Goal: Task Accomplishment & Management: Complete application form

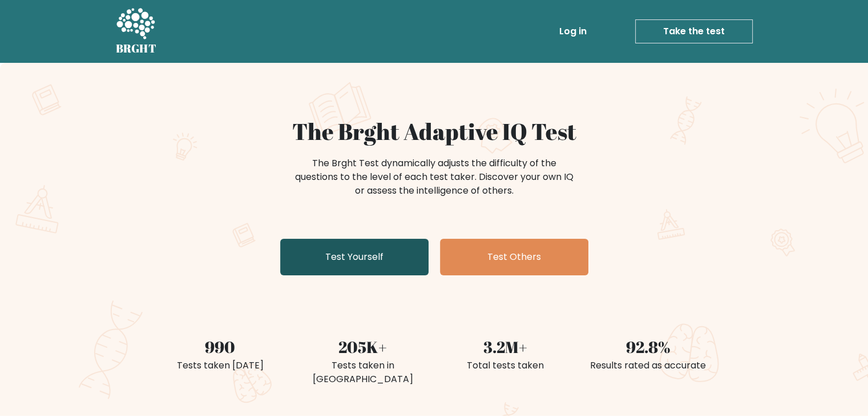
click at [381, 249] on link "Test Yourself" at bounding box center [354, 257] width 148 height 37
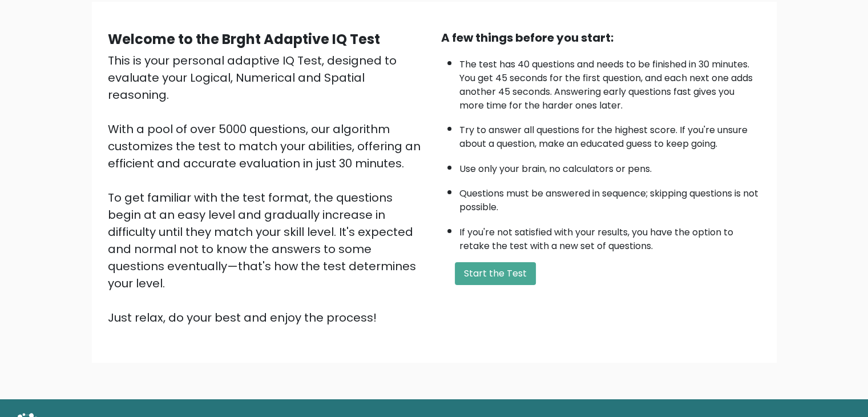
scroll to position [106, 0]
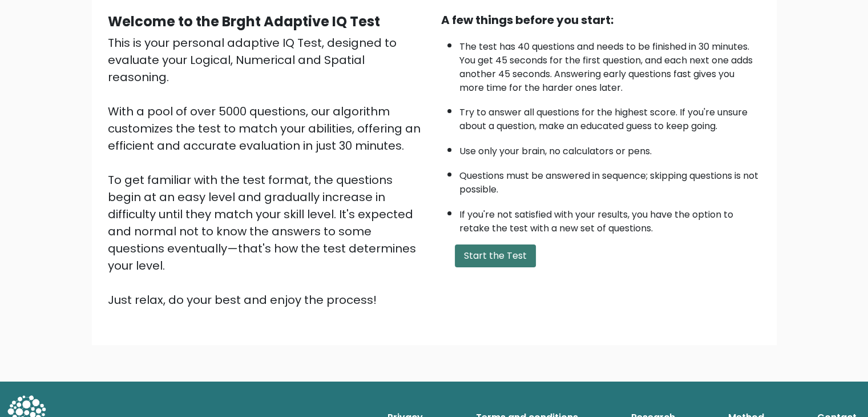
click at [484, 252] on button "Start the Test" at bounding box center [495, 255] width 81 height 23
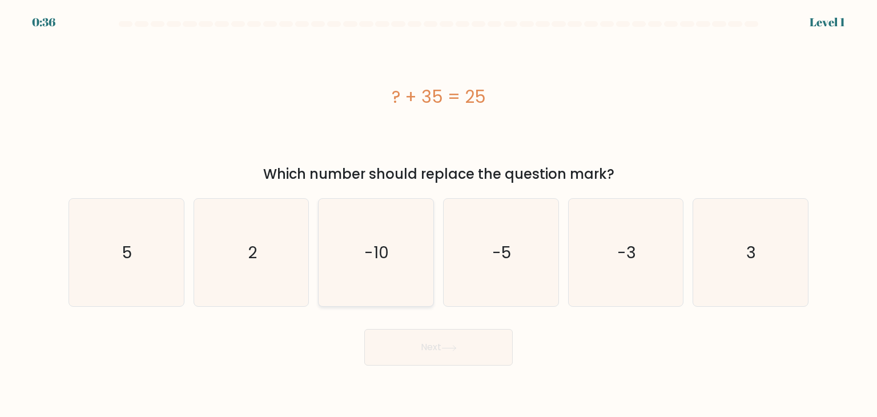
click at [390, 247] on icon "-10" at bounding box center [375, 252] width 107 height 107
click at [438, 214] on input "c. -10" at bounding box center [438, 211] width 1 height 6
radio input "true"
click at [454, 352] on button "Next" at bounding box center [438, 347] width 148 height 37
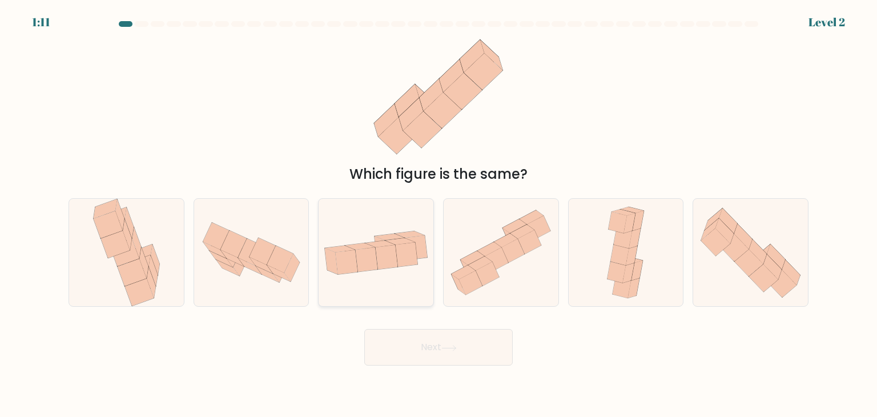
click at [380, 258] on icon at bounding box center [387, 257] width 22 height 24
click at [438, 214] on input "c." at bounding box center [438, 211] width 1 height 6
radio input "true"
click at [471, 350] on button "Next" at bounding box center [438, 347] width 148 height 37
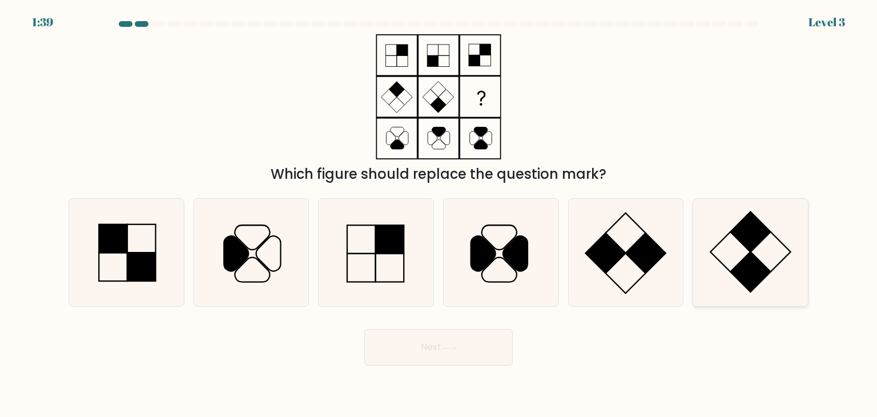
click at [747, 264] on rect at bounding box center [751, 272] width 40 height 40
click at [439, 214] on input "f." at bounding box center [438, 211] width 1 height 6
radio input "true"
click at [499, 348] on button "Next" at bounding box center [438, 347] width 148 height 37
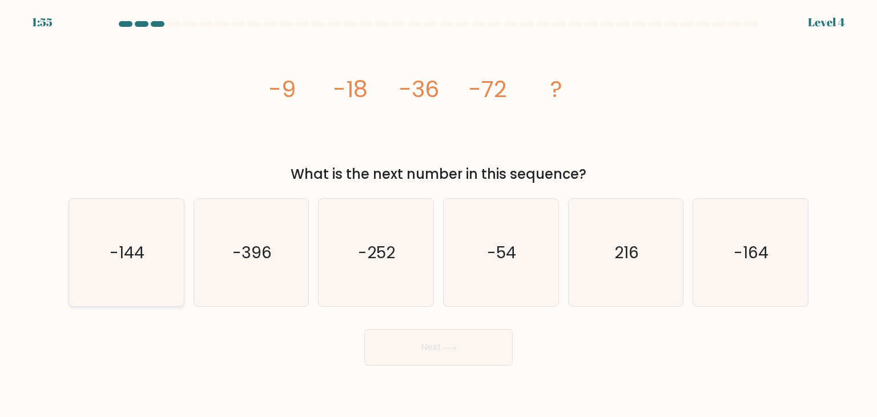
click at [151, 257] on icon "-144" at bounding box center [125, 252] width 107 height 107
click at [438, 214] on input "a. -144" at bounding box center [438, 211] width 1 height 6
radio input "true"
click at [448, 351] on button "Next" at bounding box center [438, 347] width 148 height 37
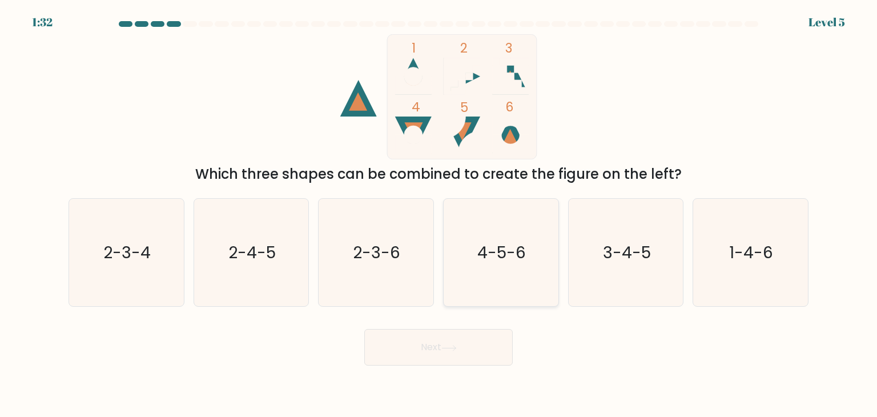
click at [519, 200] on icon "4-5-6" at bounding box center [500, 252] width 107 height 107
click at [439, 208] on input "d. 4-5-6" at bounding box center [438, 211] width 1 height 6
radio input "true"
click at [474, 354] on button "Next" at bounding box center [438, 347] width 148 height 37
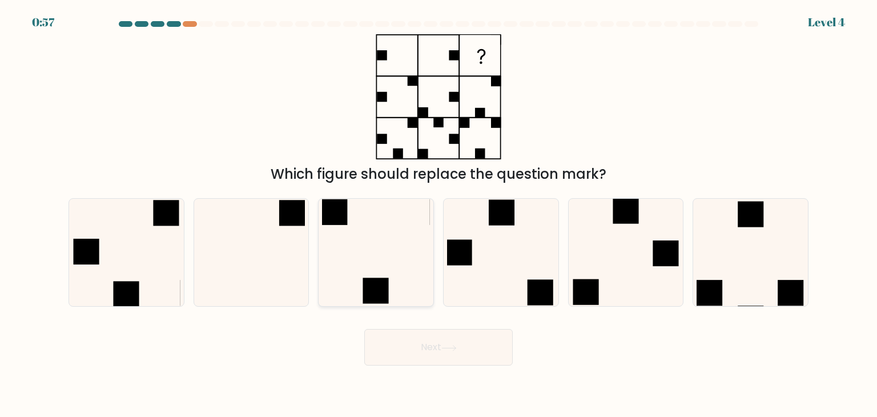
click at [405, 238] on icon at bounding box center [375, 252] width 107 height 107
click at [438, 214] on input "c." at bounding box center [438, 211] width 1 height 6
radio input "true"
click at [280, 237] on icon at bounding box center [251, 252] width 107 height 107
click at [438, 214] on input "b." at bounding box center [438, 211] width 1 height 6
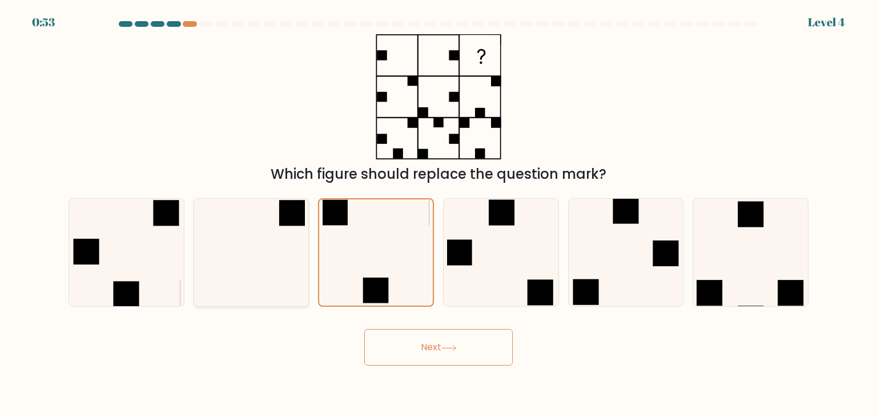
radio input "true"
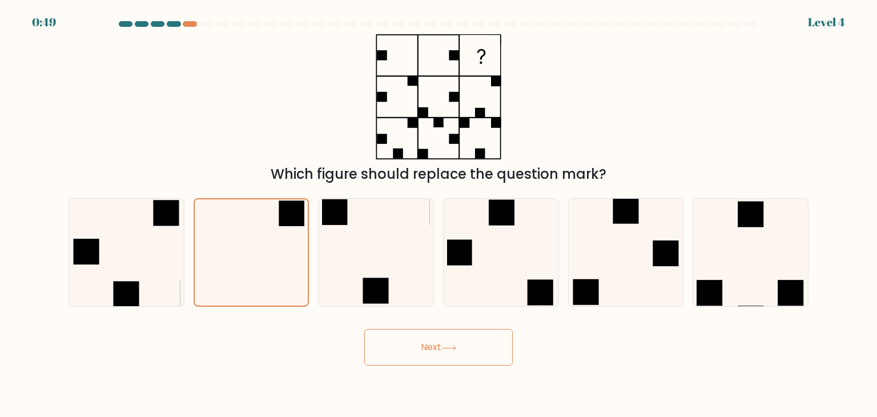
click at [426, 342] on button "Next" at bounding box center [438, 347] width 148 height 37
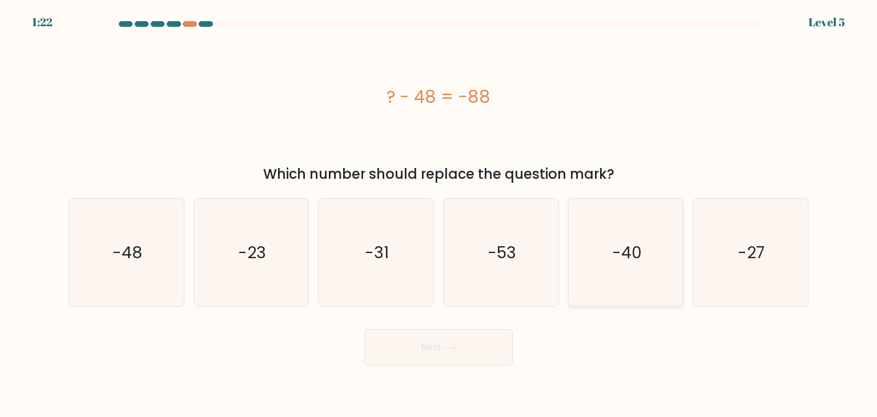
click at [641, 259] on text "-40" at bounding box center [627, 252] width 30 height 23
click at [439, 214] on input "e. -40" at bounding box center [438, 211] width 1 height 6
radio input "true"
click at [424, 348] on button "Next" at bounding box center [438, 347] width 148 height 37
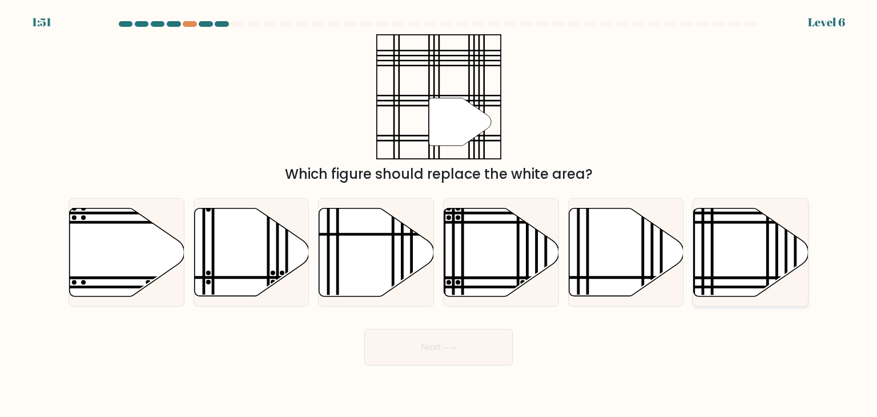
click at [735, 249] on icon at bounding box center [751, 252] width 115 height 88
click at [439, 214] on input "f." at bounding box center [438, 211] width 1 height 6
radio input "true"
click at [468, 343] on button "Next" at bounding box center [438, 347] width 148 height 37
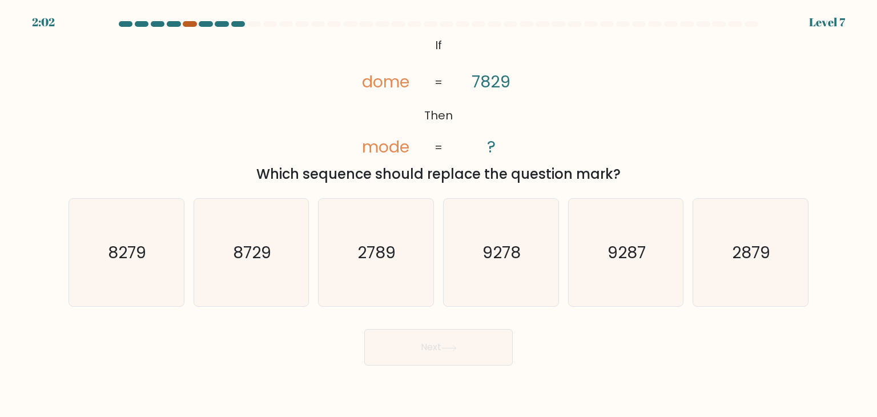
click at [194, 25] on div at bounding box center [190, 24] width 14 height 6
click at [748, 263] on text "2879" at bounding box center [751, 252] width 38 height 23
click at [439, 214] on input "f. 2879" at bounding box center [438, 211] width 1 height 6
radio input "true"
click at [461, 338] on button "Next" at bounding box center [438, 347] width 148 height 37
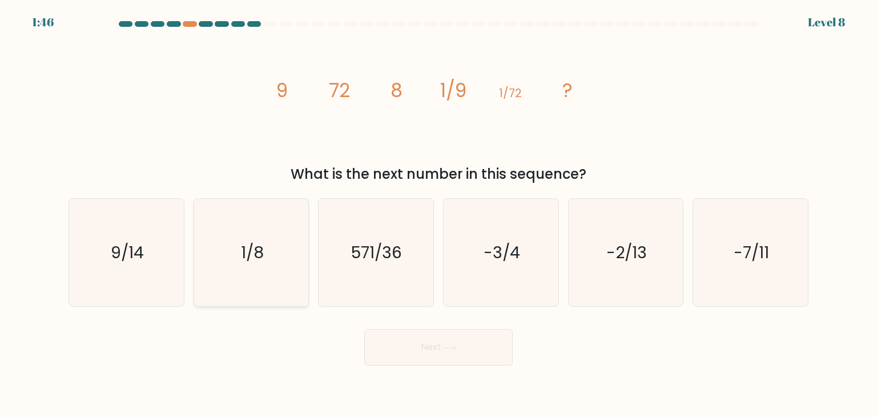
click at [263, 264] on icon "1/8" at bounding box center [251, 252] width 107 height 107
click at [438, 214] on input "b. 1/8" at bounding box center [438, 211] width 1 height 6
radio input "true"
click at [457, 352] on button "Next" at bounding box center [438, 347] width 148 height 37
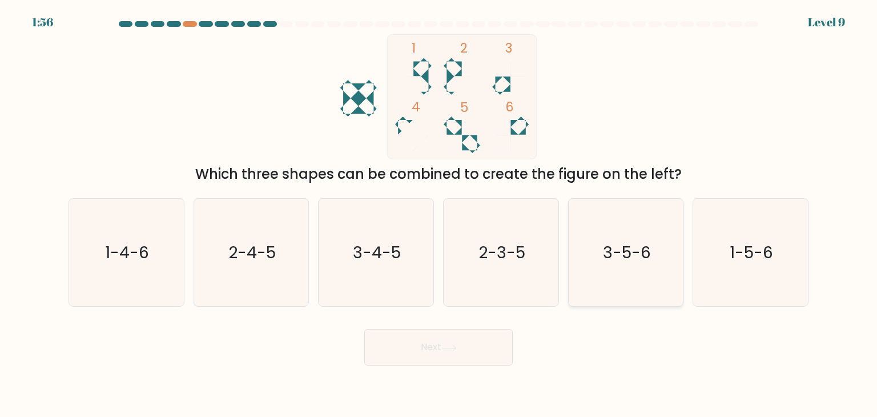
click at [640, 268] on icon "3-5-6" at bounding box center [625, 252] width 107 height 107
click at [439, 214] on input "e. 3-5-6" at bounding box center [438, 211] width 1 height 6
radio input "true"
click at [470, 352] on button "Next" at bounding box center [438, 347] width 148 height 37
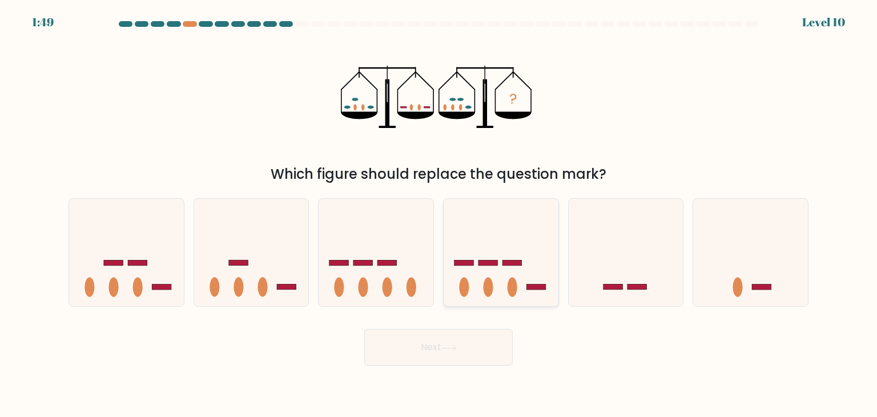
click at [540, 247] on icon at bounding box center [501, 252] width 115 height 95
click at [439, 214] on input "d." at bounding box center [438, 211] width 1 height 6
radio input "true"
click at [473, 357] on button "Next" at bounding box center [438, 347] width 148 height 37
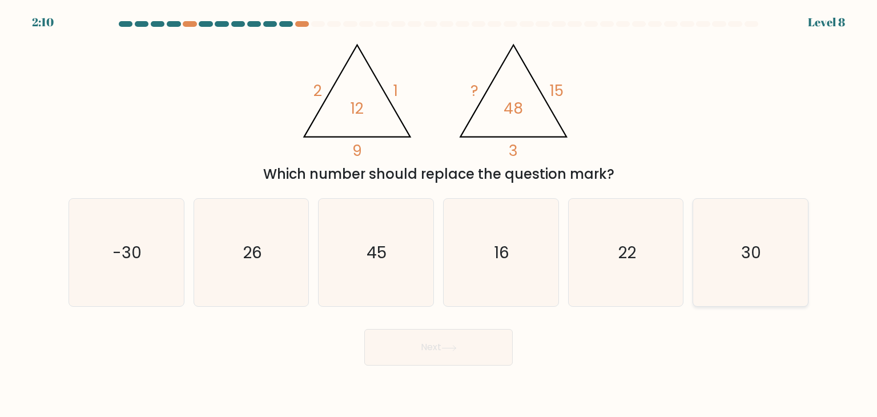
click at [786, 259] on icon "30" at bounding box center [749, 252] width 107 height 107
click at [439, 214] on input "f. 30" at bounding box center [438, 211] width 1 height 6
radio input "true"
click at [470, 356] on button "Next" at bounding box center [438, 347] width 148 height 37
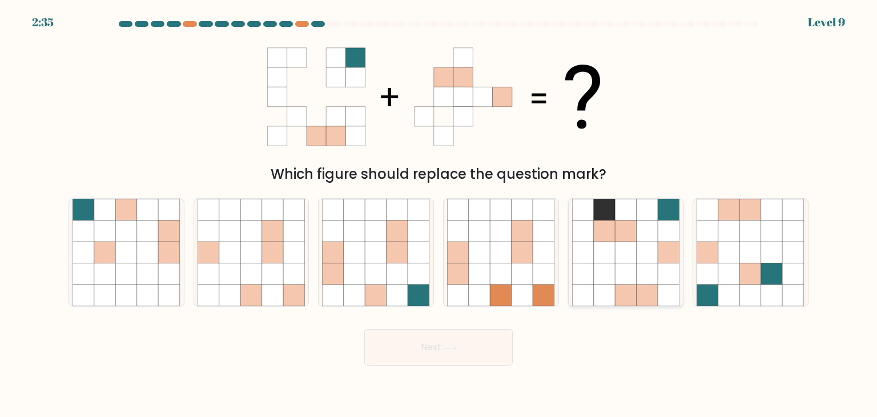
click at [618, 260] on icon at bounding box center [626, 252] width 22 height 22
click at [439, 214] on input "e." at bounding box center [438, 211] width 1 height 6
radio input "true"
click at [466, 348] on button "Next" at bounding box center [438, 347] width 148 height 37
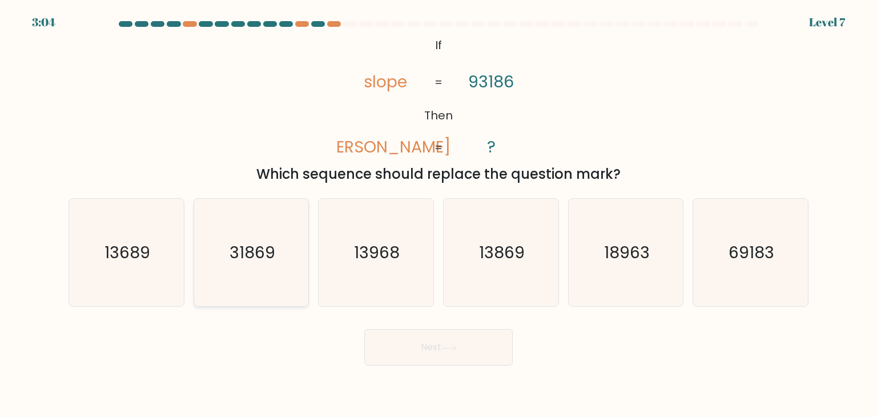
click at [240, 273] on icon "31869" at bounding box center [251, 252] width 107 height 107
click at [438, 214] on input "b. 31869" at bounding box center [438, 211] width 1 height 6
radio input "true"
click at [455, 352] on button "Next" at bounding box center [438, 347] width 148 height 37
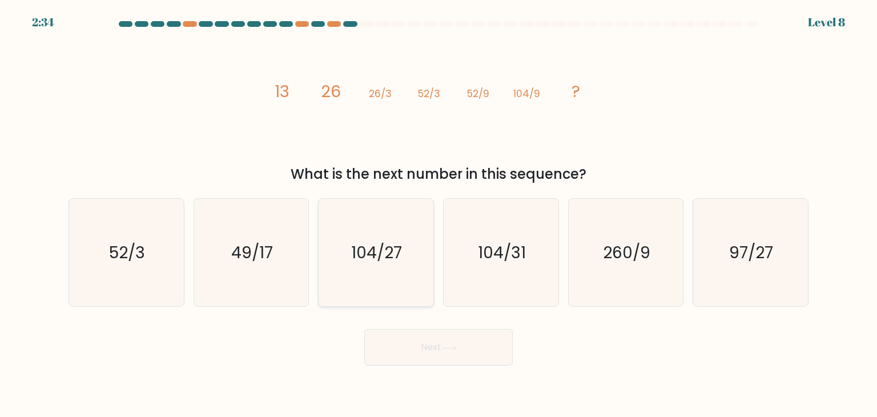
click at [406, 220] on icon "104/27" at bounding box center [375, 252] width 107 height 107
click at [438, 214] on input "c. 104/27" at bounding box center [438, 211] width 1 height 6
radio input "true"
click at [454, 349] on icon at bounding box center [448, 348] width 15 height 6
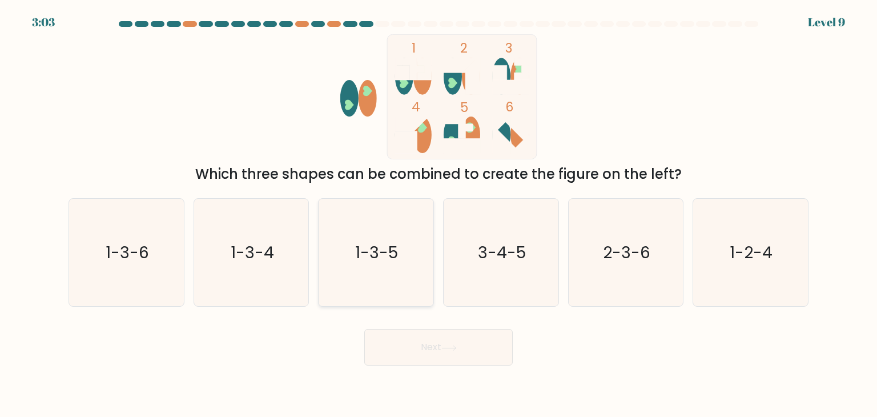
click at [369, 269] on icon "1-3-5" at bounding box center [375, 252] width 107 height 107
click at [438, 214] on input "c. 1-3-5" at bounding box center [438, 211] width 1 height 6
radio input "true"
click at [451, 350] on icon at bounding box center [448, 348] width 15 height 6
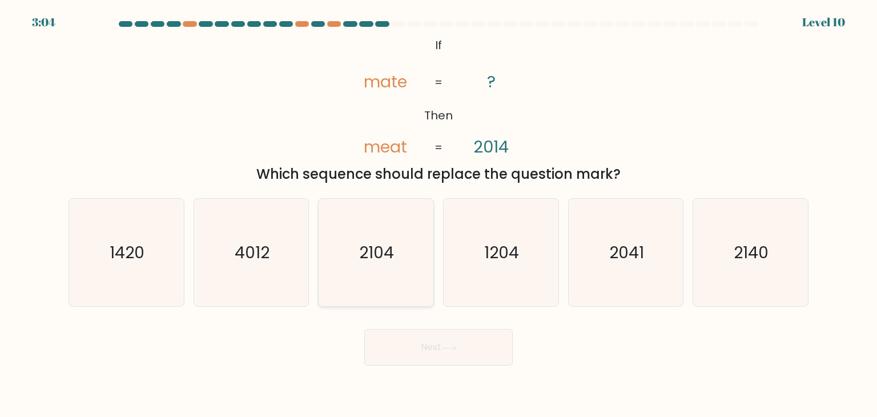
click at [410, 277] on icon "2104" at bounding box center [375, 252] width 107 height 107
click at [438, 214] on input "c. 2104" at bounding box center [438, 211] width 1 height 6
radio input "true"
click at [450, 339] on button "Next" at bounding box center [438, 347] width 148 height 37
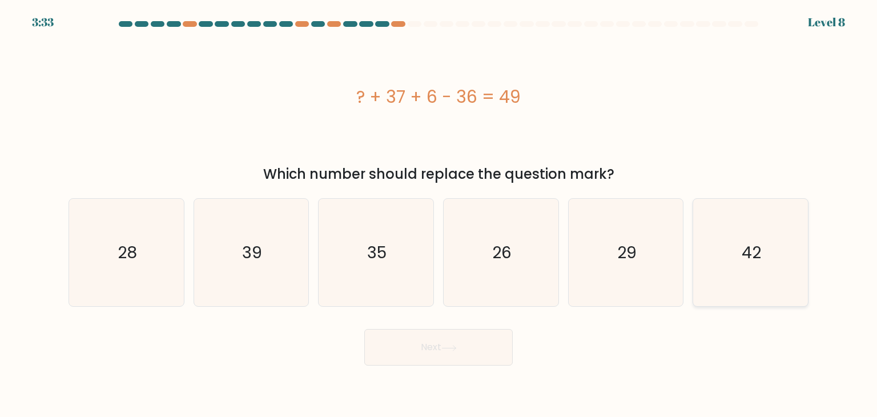
click at [779, 244] on icon "42" at bounding box center [749, 252] width 107 height 107
click at [439, 214] on input "f. 42" at bounding box center [438, 211] width 1 height 6
radio input "true"
click at [403, 342] on button "Next" at bounding box center [438, 347] width 148 height 37
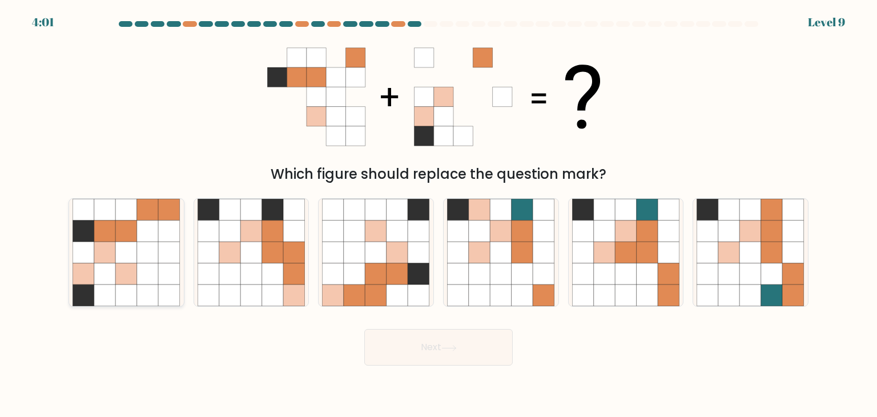
click at [130, 263] on icon at bounding box center [127, 274] width 22 height 22
click at [438, 214] on input "a." at bounding box center [438, 211] width 1 height 6
radio input "true"
click at [456, 345] on icon at bounding box center [448, 348] width 15 height 6
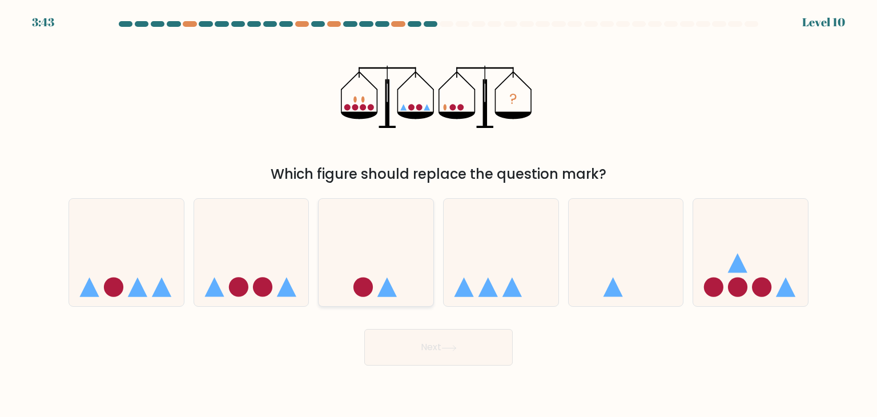
click at [390, 242] on icon at bounding box center [376, 252] width 115 height 95
click at [438, 214] on input "c." at bounding box center [438, 211] width 1 height 6
radio input "true"
click at [450, 353] on button "Next" at bounding box center [438, 347] width 148 height 37
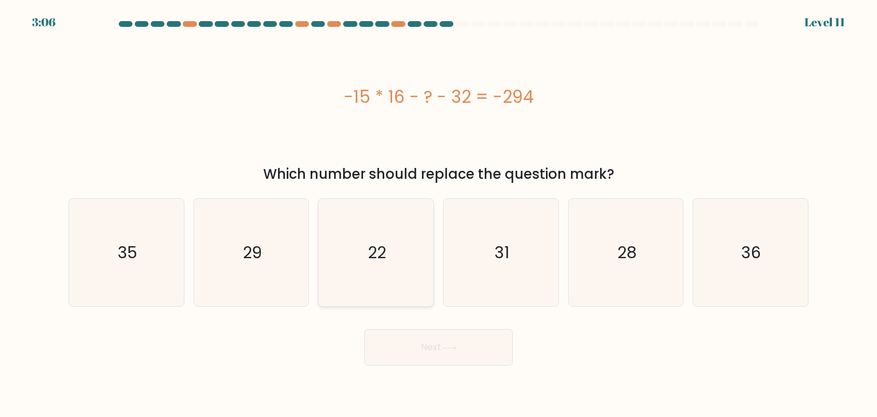
click at [409, 232] on icon "22" at bounding box center [375, 252] width 107 height 107
click at [438, 214] on input "c. 22" at bounding box center [438, 211] width 1 height 6
radio input "true"
click at [445, 345] on icon at bounding box center [448, 348] width 15 height 6
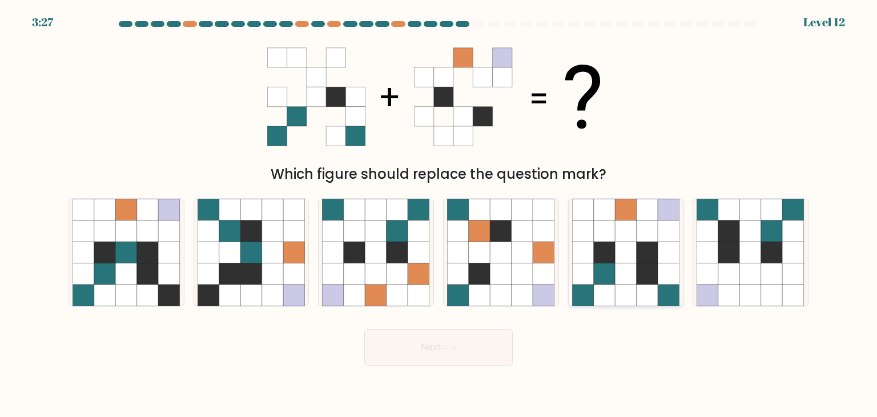
click at [653, 266] on icon at bounding box center [647, 274] width 22 height 22
click at [439, 214] on input "e." at bounding box center [438, 211] width 1 height 6
radio input "true"
click at [478, 349] on button "Next" at bounding box center [438, 347] width 148 height 37
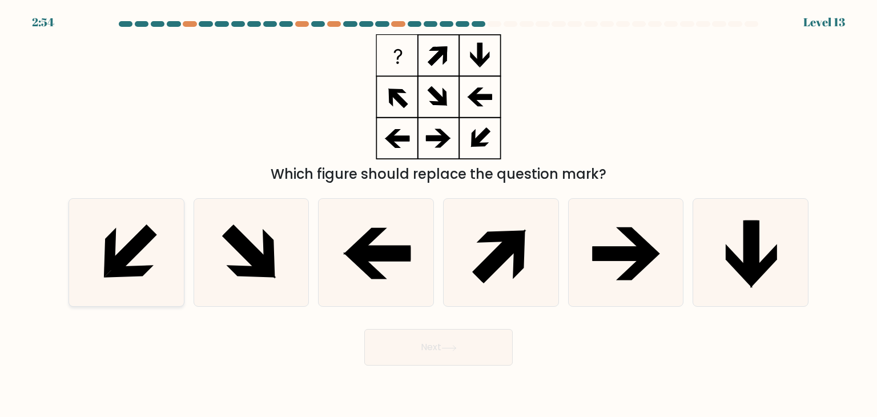
click at [112, 243] on icon at bounding box center [110, 253] width 13 height 50
click at [438, 214] on input "a." at bounding box center [438, 211] width 1 height 6
radio input "true"
click at [446, 349] on icon at bounding box center [448, 348] width 15 height 6
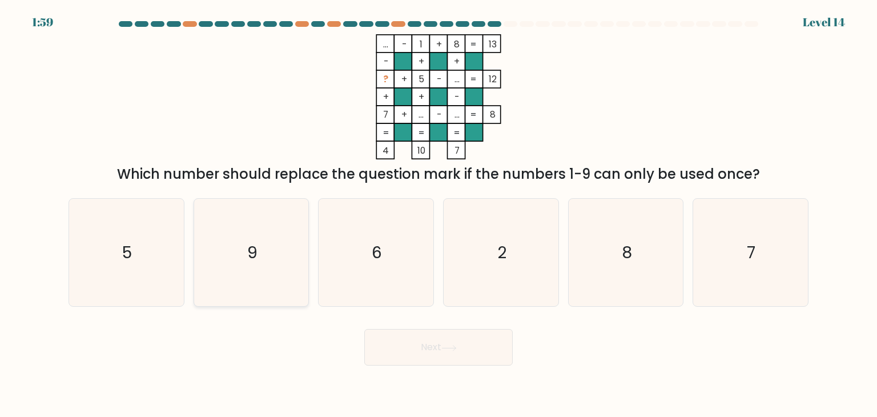
click at [243, 240] on icon "9" at bounding box center [251, 252] width 107 height 107
click at [438, 214] on input "b. 9" at bounding box center [438, 211] width 1 height 6
radio input "true"
click at [450, 342] on button "Next" at bounding box center [438, 347] width 148 height 37
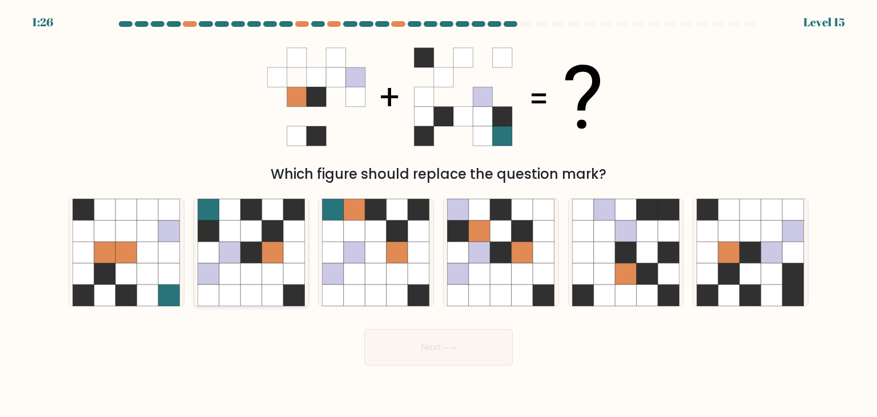
click at [256, 235] on icon at bounding box center [251, 231] width 22 height 22
click at [438, 214] on input "b." at bounding box center [438, 211] width 1 height 6
radio input "true"
click at [464, 348] on button "Next" at bounding box center [438, 347] width 148 height 37
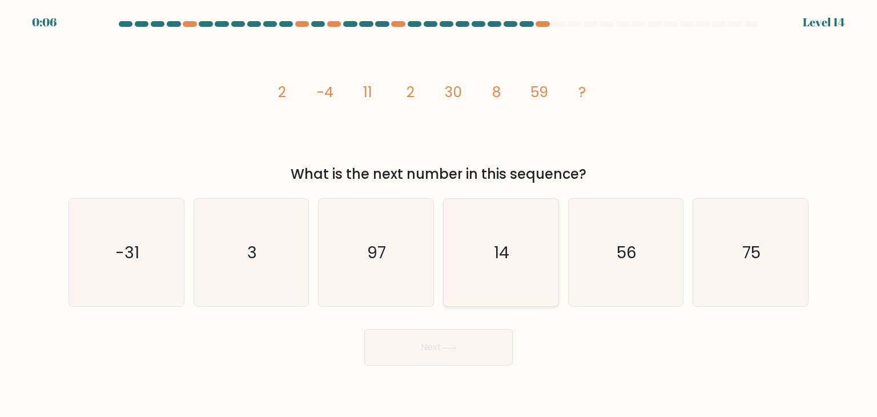
click at [510, 258] on icon "14" at bounding box center [500, 252] width 107 height 107
click at [439, 214] on input "d. 14" at bounding box center [438, 211] width 1 height 6
radio input "true"
click at [482, 346] on button "Next" at bounding box center [438, 347] width 148 height 37
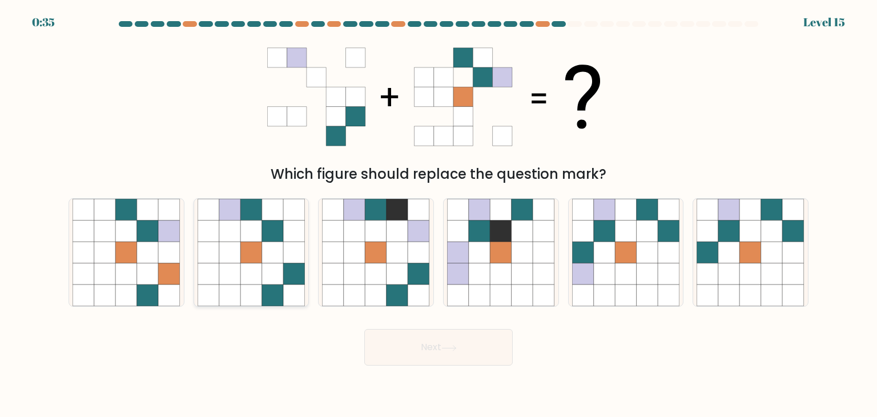
click at [267, 270] on icon at bounding box center [273, 274] width 22 height 22
click at [438, 214] on input "b." at bounding box center [438, 211] width 1 height 6
radio input "true"
click at [475, 346] on button "Next" at bounding box center [438, 347] width 148 height 37
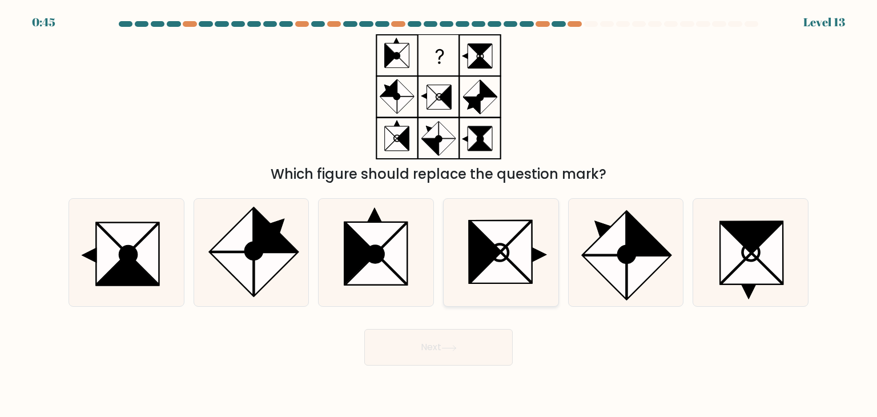
click at [500, 252] on icon at bounding box center [484, 251] width 31 height 61
click at [439, 214] on input "d." at bounding box center [438, 211] width 1 height 6
radio input "true"
click at [734, 271] on icon at bounding box center [751, 269] width 61 height 31
click at [439, 214] on input "f." at bounding box center [438, 211] width 1 height 6
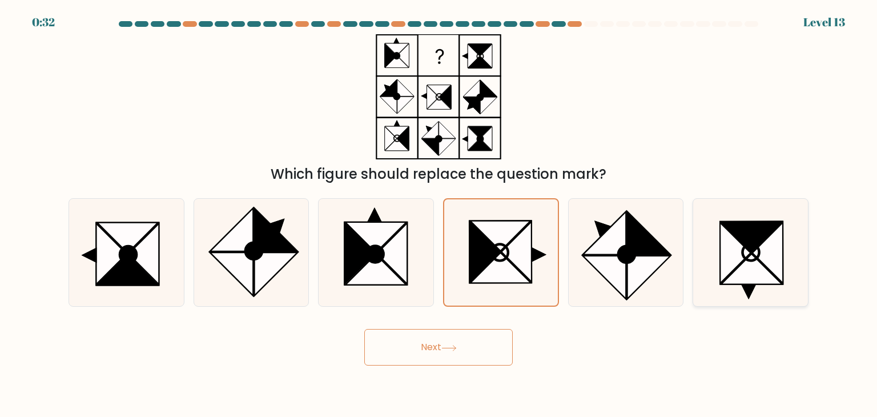
radio input "true"
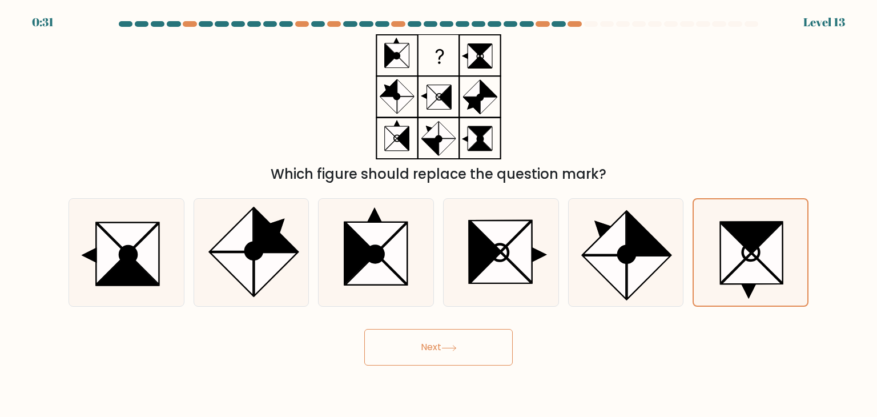
click at [477, 345] on button "Next" at bounding box center [438, 347] width 148 height 37
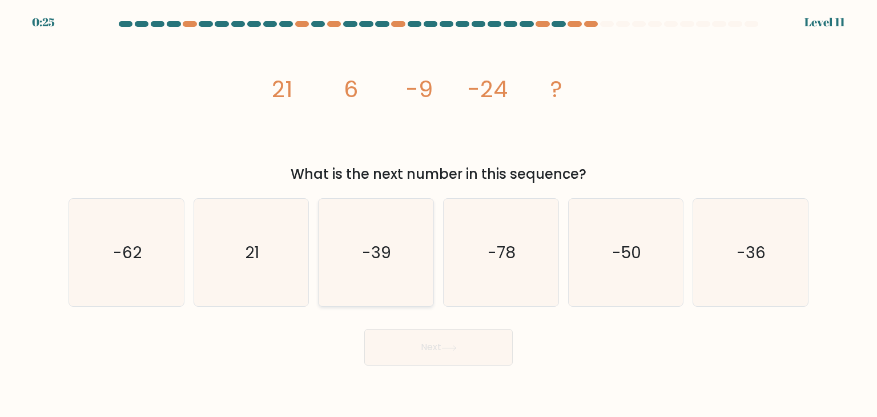
click at [377, 224] on icon "-39" at bounding box center [375, 252] width 107 height 107
click at [438, 214] on input "c. -39" at bounding box center [438, 211] width 1 height 6
radio input "true"
click at [451, 340] on button "Next" at bounding box center [438, 347] width 148 height 37
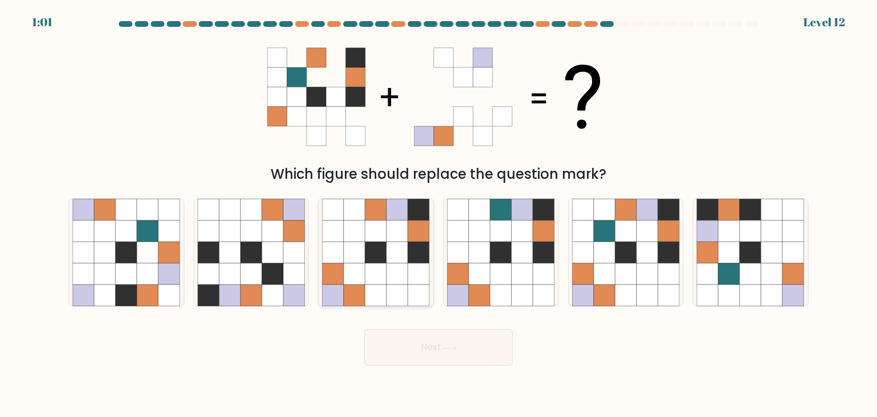
click at [386, 248] on icon at bounding box center [397, 252] width 22 height 22
click at [438, 214] on input "c." at bounding box center [438, 211] width 1 height 6
radio input "true"
click at [454, 348] on icon at bounding box center [448, 348] width 15 height 6
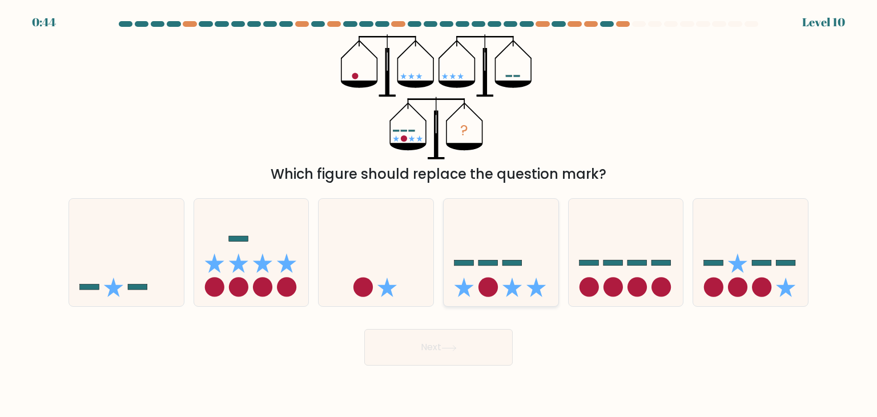
click at [514, 227] on icon at bounding box center [501, 252] width 115 height 95
click at [439, 214] on input "d." at bounding box center [438, 211] width 1 height 6
radio input "true"
click at [478, 349] on button "Next" at bounding box center [438, 347] width 148 height 37
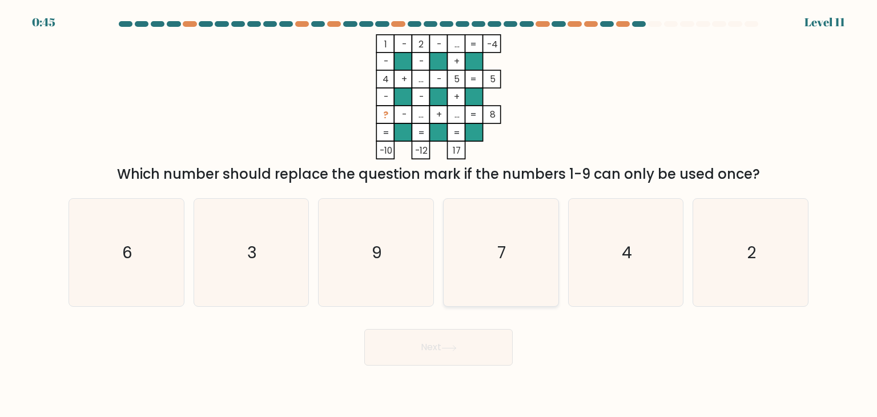
click at [505, 260] on text "7" at bounding box center [502, 252] width 9 height 23
click at [439, 214] on input "d. 7" at bounding box center [438, 211] width 1 height 6
radio input "true"
click at [420, 353] on button "Next" at bounding box center [438, 347] width 148 height 37
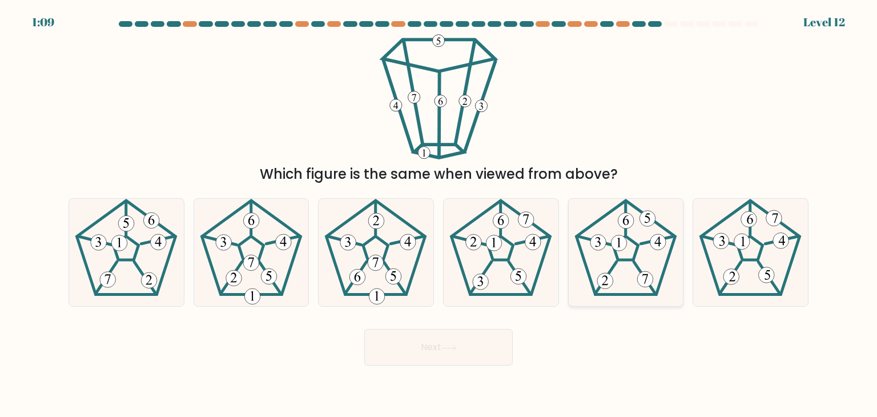
click at [635, 231] on icon at bounding box center [625, 252] width 107 height 107
click at [439, 214] on input "e." at bounding box center [438, 211] width 1 height 6
radio input "true"
click at [464, 351] on button "Next" at bounding box center [438, 347] width 148 height 37
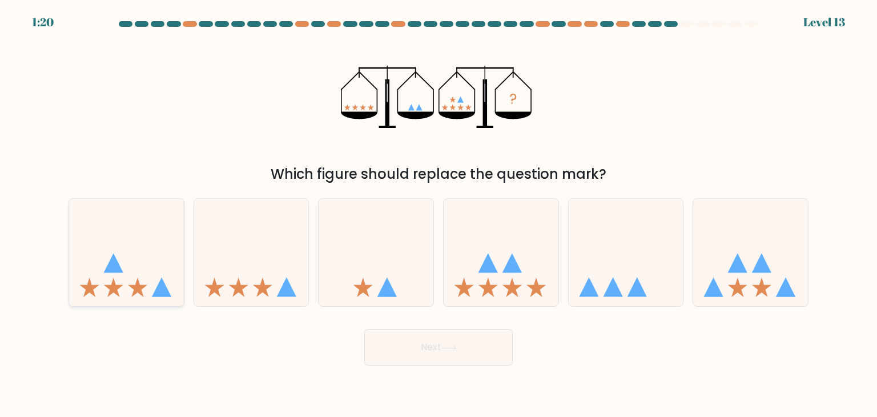
click at [135, 257] on icon at bounding box center [126, 252] width 115 height 95
click at [438, 214] on input "a." at bounding box center [438, 211] width 1 height 6
radio input "true"
click at [438, 353] on button "Next" at bounding box center [438, 347] width 148 height 37
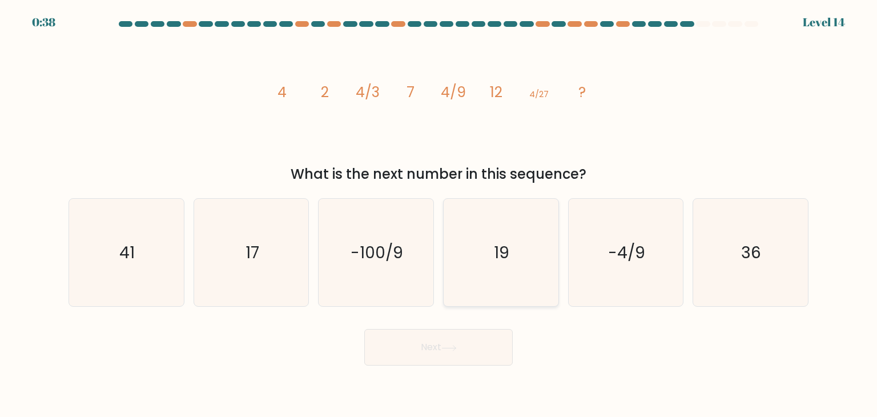
click at [521, 222] on icon "19" at bounding box center [500, 252] width 107 height 107
click at [439, 214] on input "d. 19" at bounding box center [438, 211] width 1 height 6
radio input "true"
click at [479, 343] on button "Next" at bounding box center [438, 347] width 148 height 37
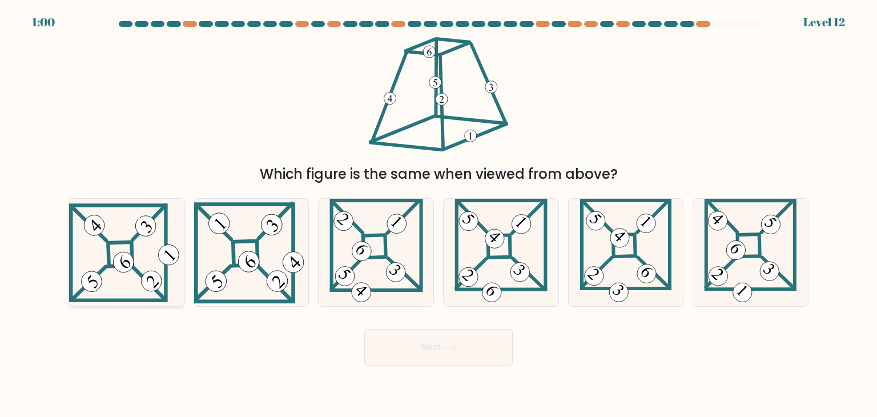
click at [106, 267] on 656 at bounding box center [89, 282] width 34 height 33
click at [438, 214] on input "a." at bounding box center [438, 211] width 1 height 6
radio input "true"
click at [479, 354] on button "Next" at bounding box center [438, 347] width 148 height 37
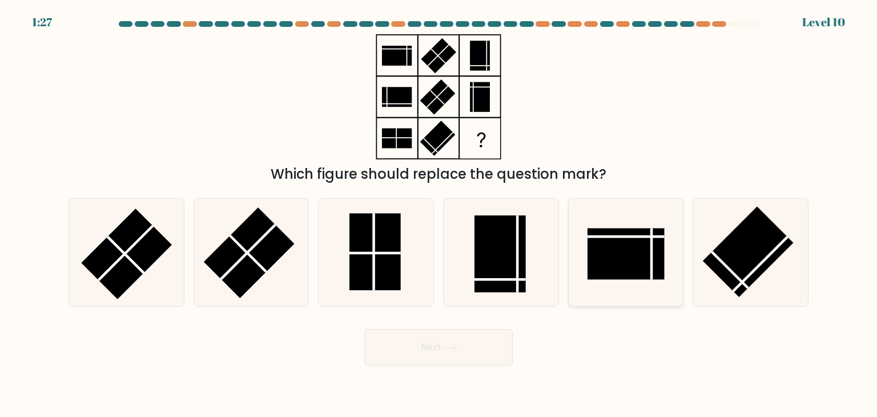
click at [609, 276] on rect at bounding box center [625, 253] width 77 height 51
click at [439, 214] on input "e." at bounding box center [438, 211] width 1 height 6
radio input "true"
click at [448, 352] on button "Next" at bounding box center [438, 347] width 148 height 37
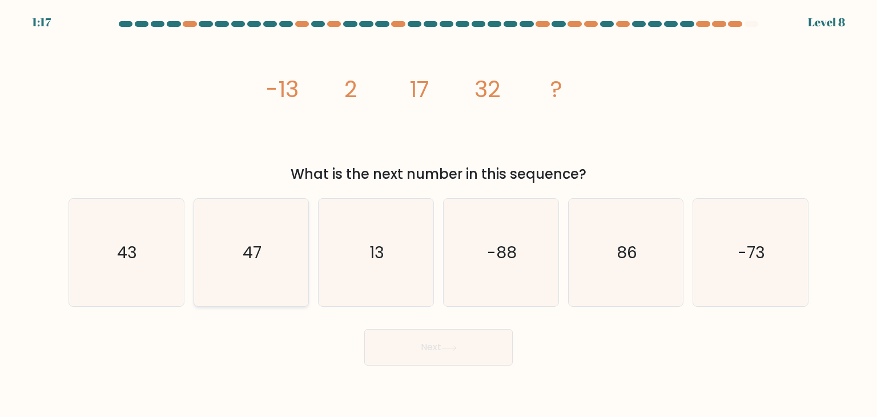
click at [268, 248] on icon "47" at bounding box center [251, 252] width 107 height 107
click at [438, 214] on input "b. 47" at bounding box center [438, 211] width 1 height 6
radio input "true"
click at [482, 346] on button "Next" at bounding box center [438, 347] width 148 height 37
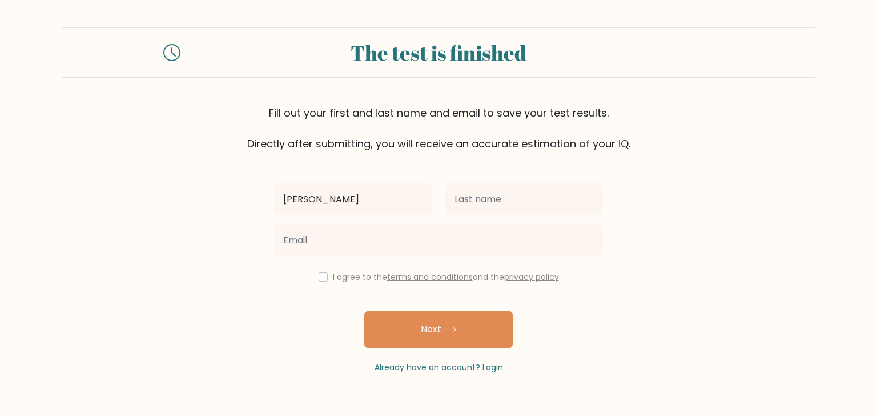
type input "[PERSON_NAME]"
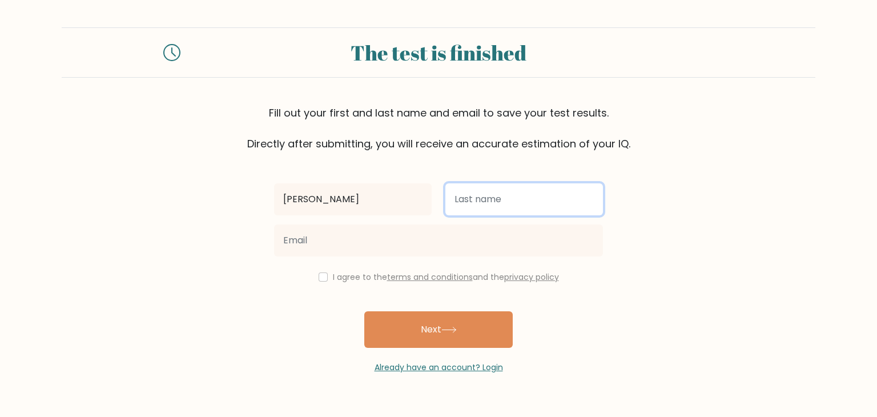
click at [467, 200] on input "text" at bounding box center [524, 199] width 158 height 32
type input "[PERSON_NAME]"
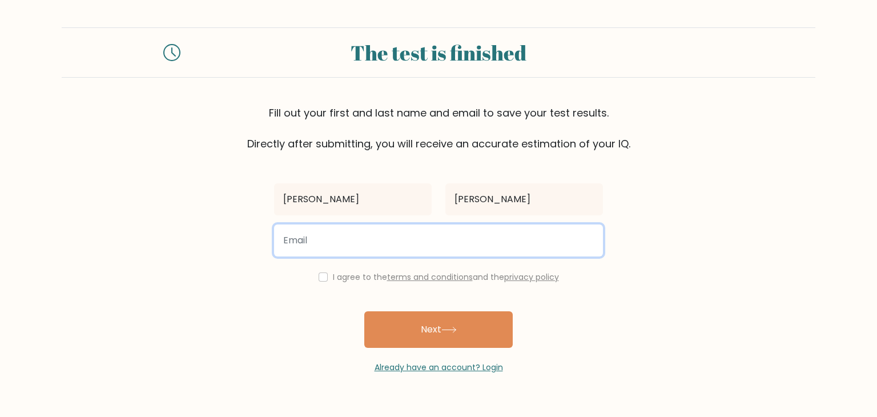
click at [485, 225] on input "email" at bounding box center [438, 240] width 329 height 32
type input "[EMAIL_ADDRESS][DOMAIN_NAME]"
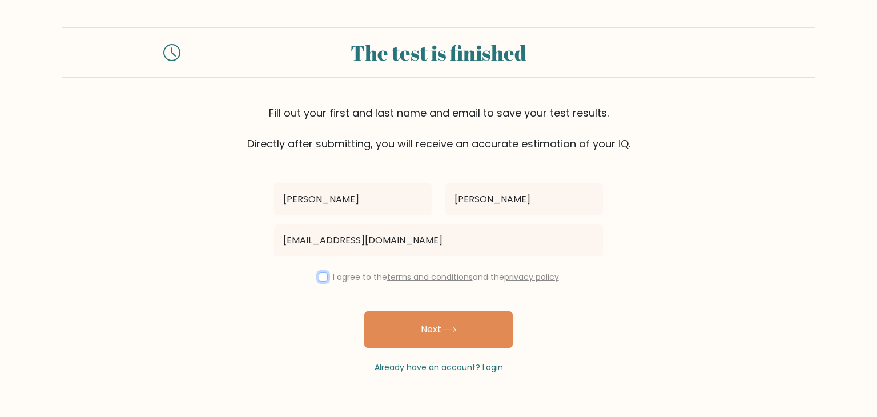
click at [320, 276] on input "checkbox" at bounding box center [323, 276] width 9 height 9
checkbox input "true"
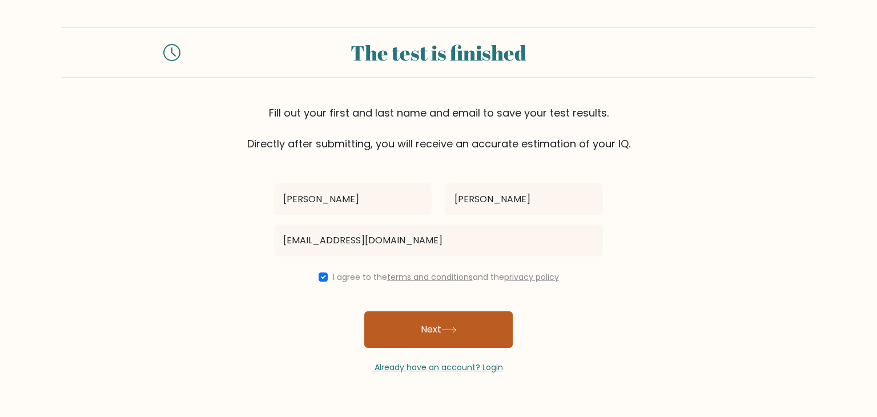
click at [459, 333] on button "Next" at bounding box center [438, 329] width 148 height 37
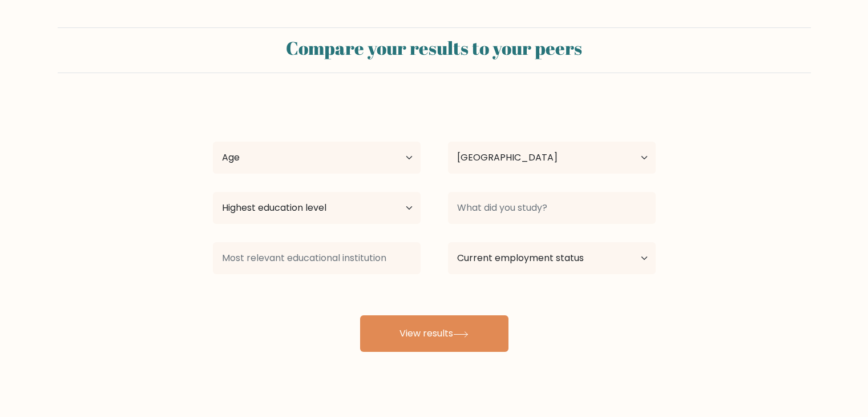
select select "PH"
click at [408, 160] on select "Age Under [DEMOGRAPHIC_DATA] [DEMOGRAPHIC_DATA] [DEMOGRAPHIC_DATA] [DEMOGRAPHIC…" at bounding box center [317, 158] width 208 height 32
select select "25_34"
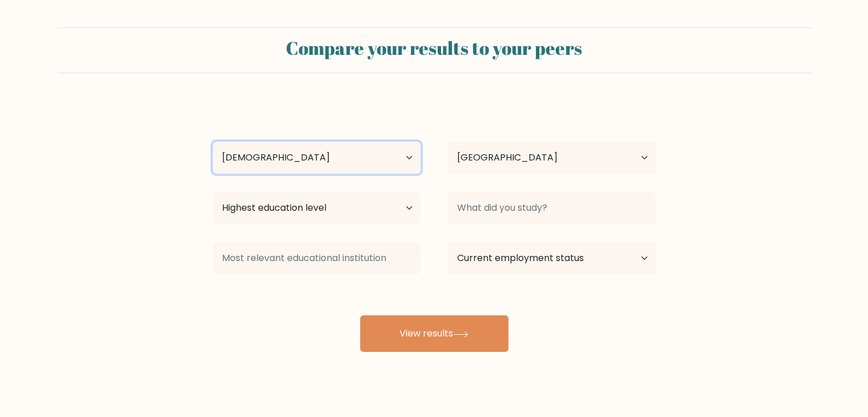
click at [213, 142] on select "Age Under [DEMOGRAPHIC_DATA] [DEMOGRAPHIC_DATA] [DEMOGRAPHIC_DATA] [DEMOGRAPHIC…" at bounding box center [317, 158] width 208 height 32
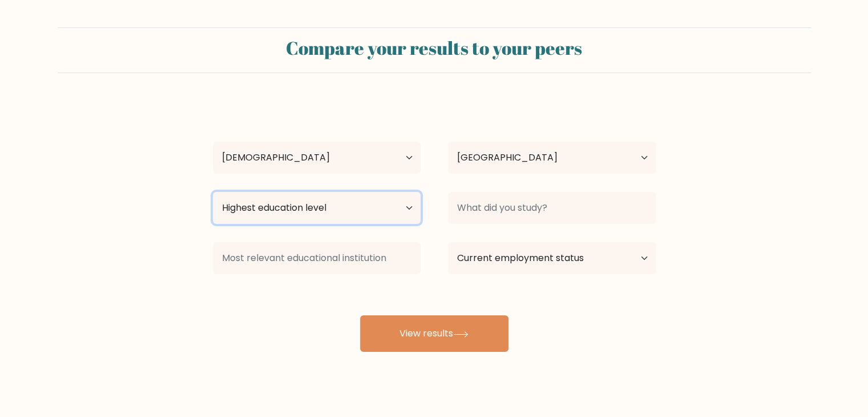
click at [411, 208] on select "Highest education level No schooling Primary Lower Secondary Upper Secondary Oc…" at bounding box center [317, 208] width 208 height 32
select select "bachelors_degree"
click at [213, 192] on select "Highest education level No schooling Primary Lower Secondary Upper Secondary Oc…" at bounding box center [317, 208] width 208 height 32
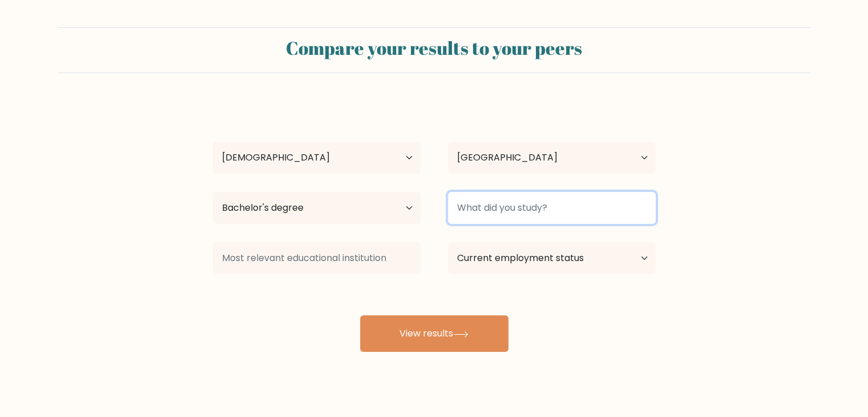
click at [619, 205] on input at bounding box center [552, 208] width 208 height 32
type input "accounting technology"
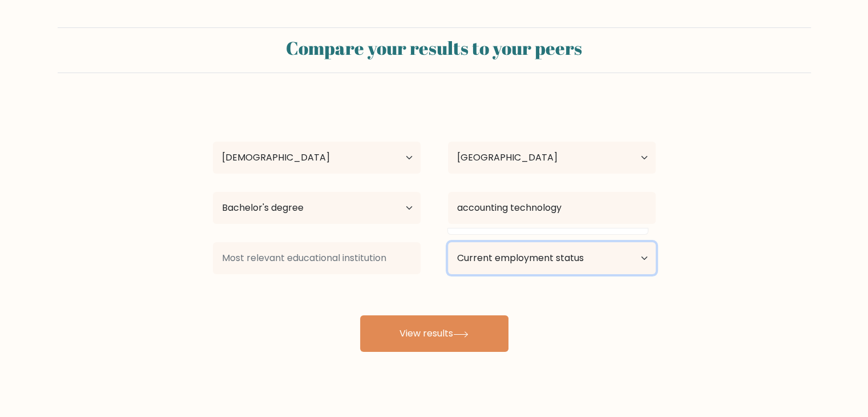
click at [575, 259] on select "Current employment status Employed Student Retired Other / prefer not to answer" at bounding box center [552, 258] width 208 height 32
select select "employed"
click at [448, 242] on select "Current employment status Employed Student Retired Other / prefer not to answer" at bounding box center [552, 258] width 208 height 32
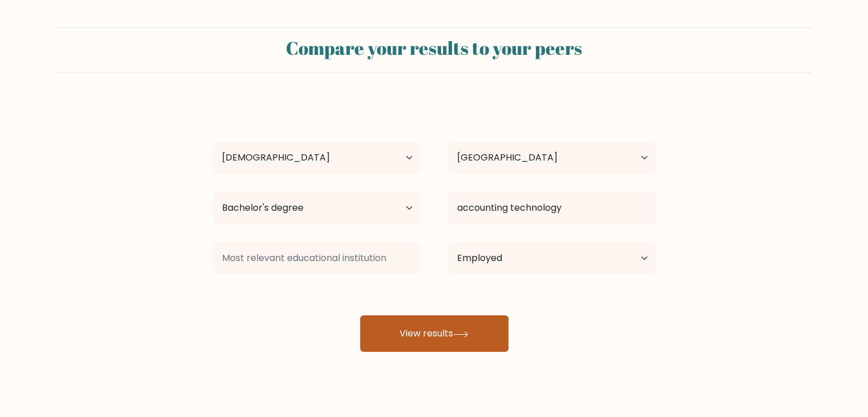
click at [477, 335] on button "View results" at bounding box center [434, 333] width 148 height 37
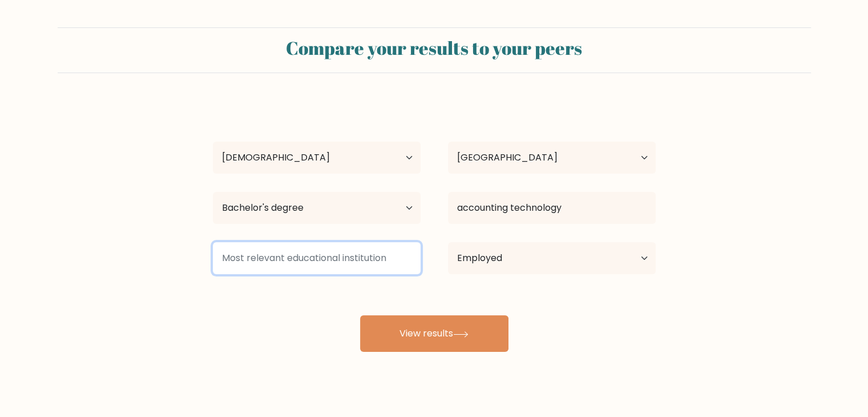
click at [361, 254] on input at bounding box center [317, 258] width 208 height 32
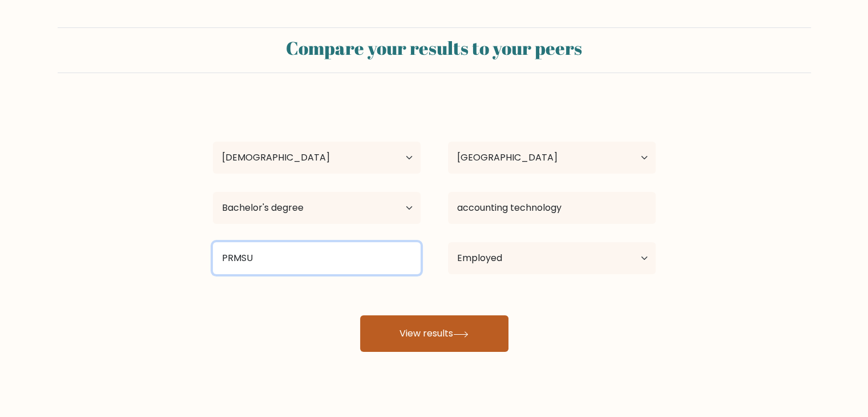
type input "PRMSU"
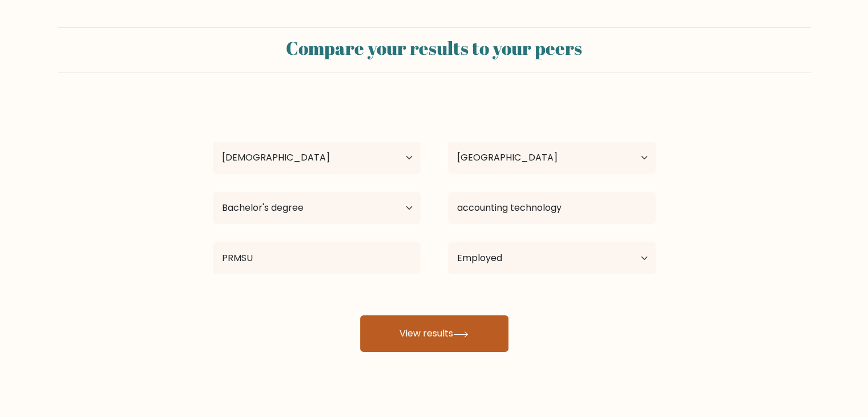
click at [433, 329] on button "View results" at bounding box center [434, 333] width 148 height 37
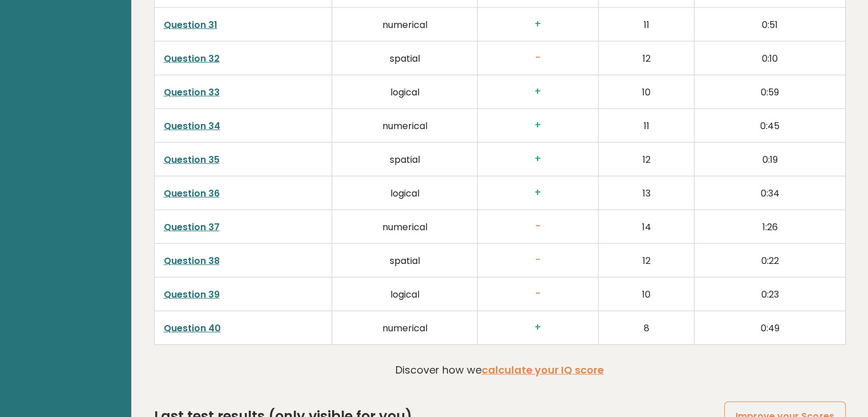
scroll to position [2916, 0]
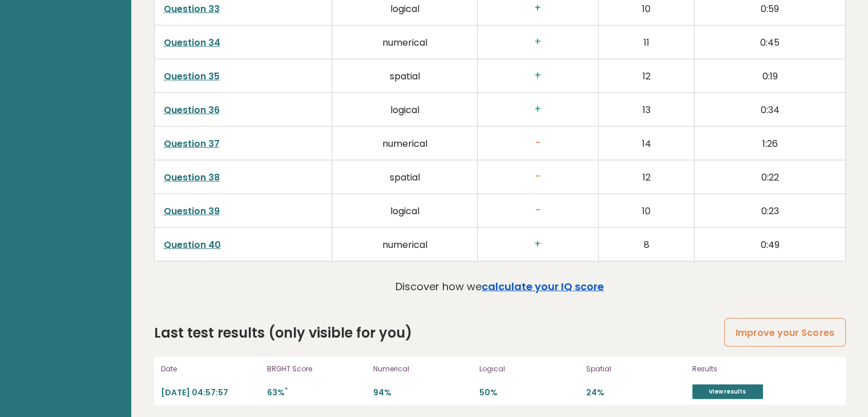
click at [562, 281] on link "calculate your IQ score" at bounding box center [543, 286] width 122 height 14
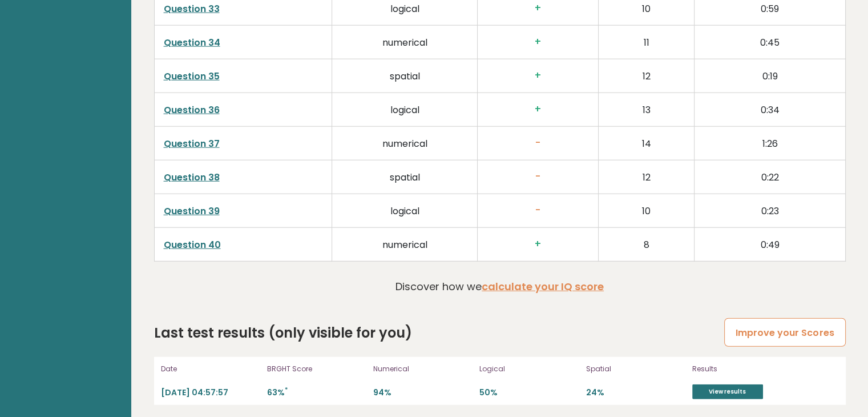
click at [803, 328] on link "Improve your Scores" at bounding box center [784, 332] width 121 height 29
